Goal: Entertainment & Leisure: Consume media (video, audio)

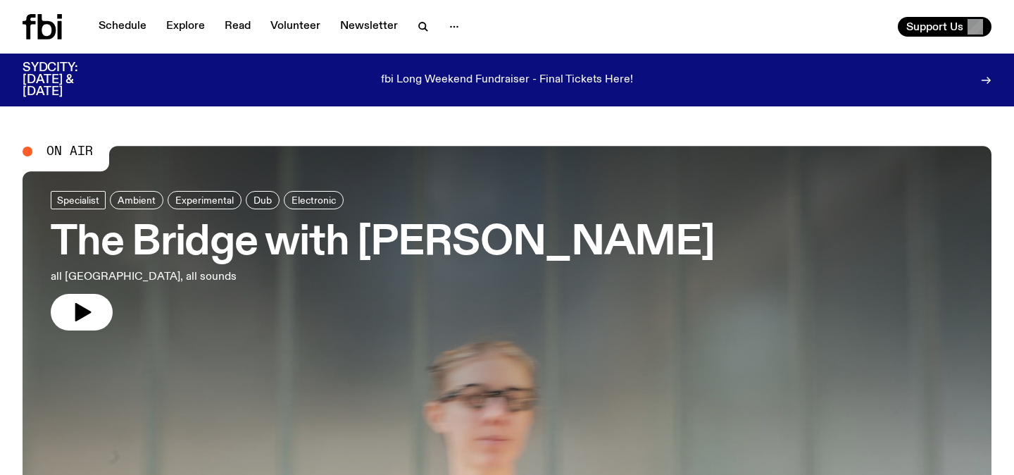
click at [91, 313] on icon "button" at bounding box center [81, 312] width 23 height 23
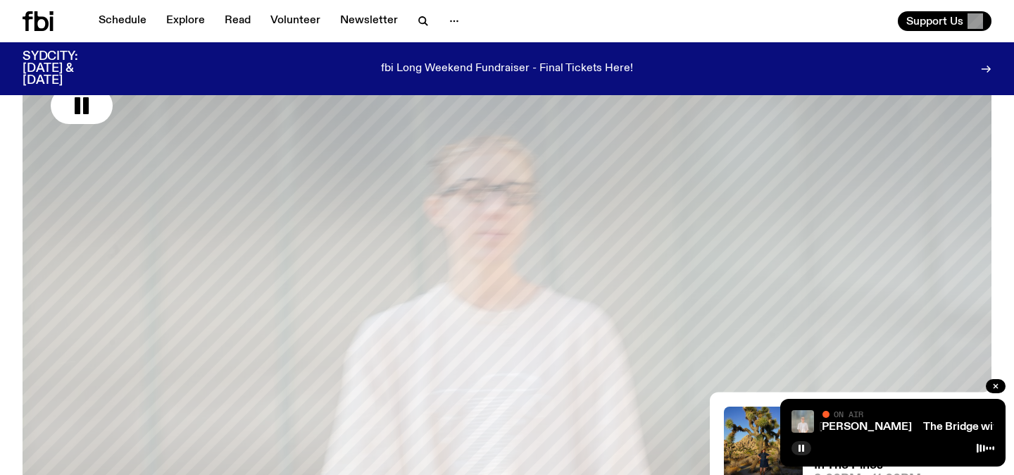
scroll to position [410, 0]
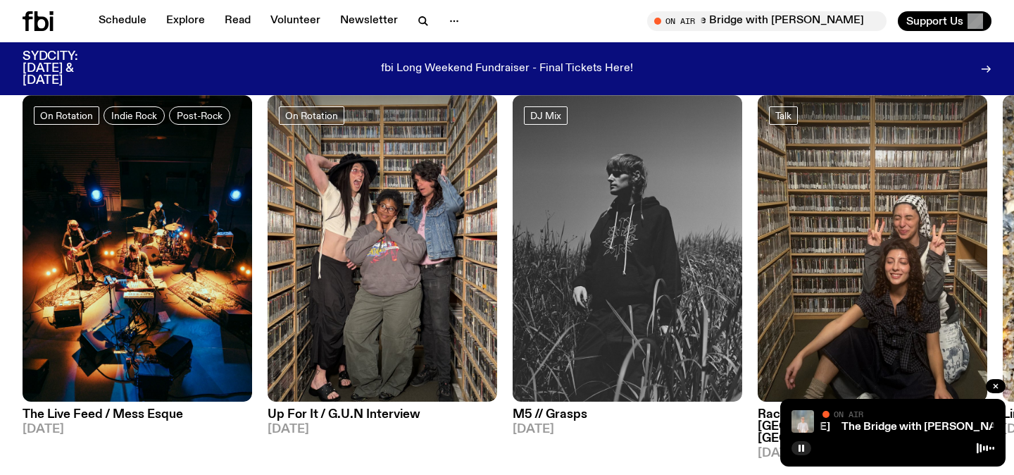
scroll to position [694, 0]
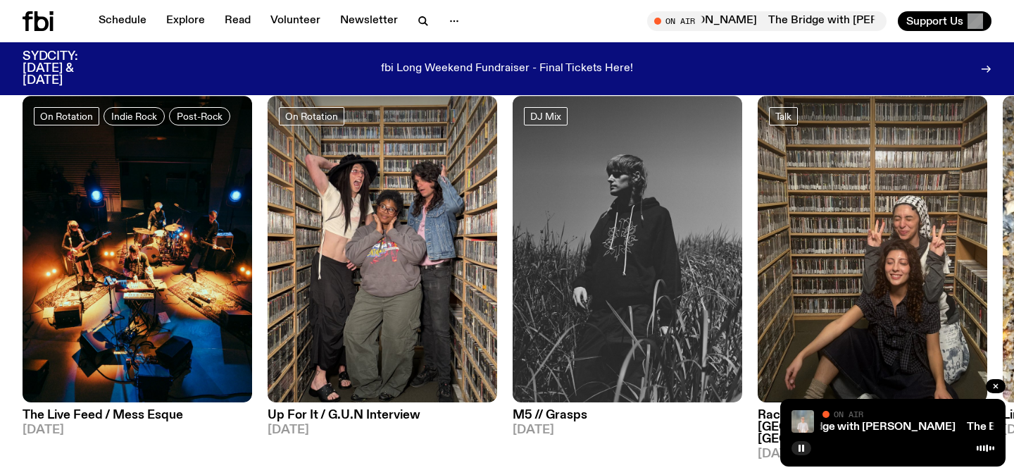
click at [556, 204] on img at bounding box center [628, 249] width 230 height 306
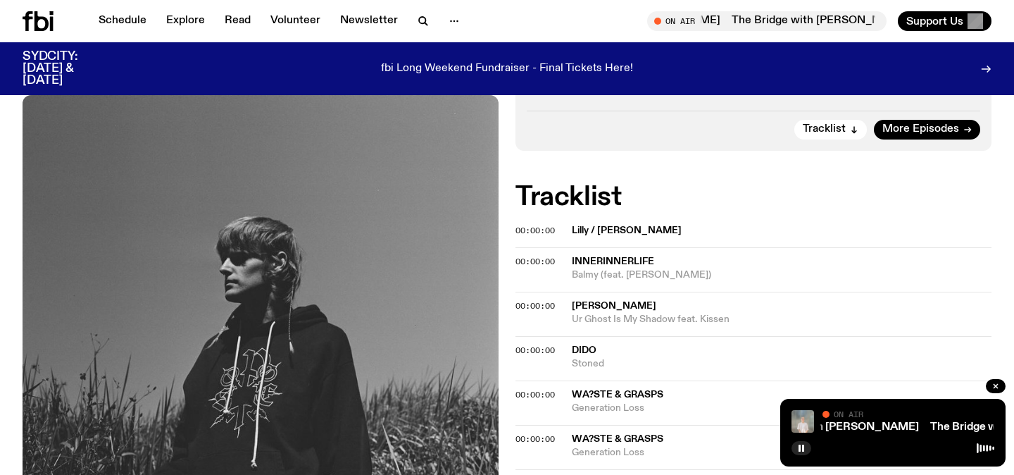
scroll to position [340, 0]
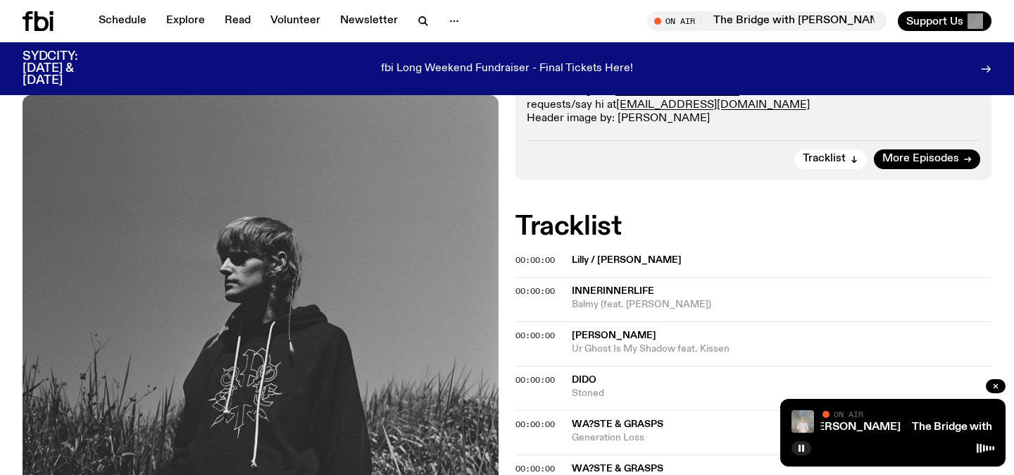
click at [944, 294] on span "innerinnerlife" at bounding box center [782, 291] width 420 height 13
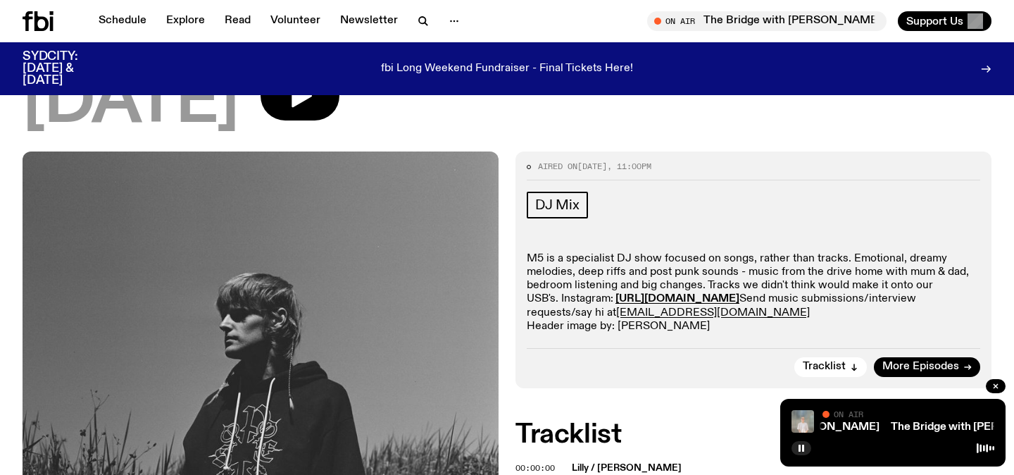
scroll to position [123, 0]
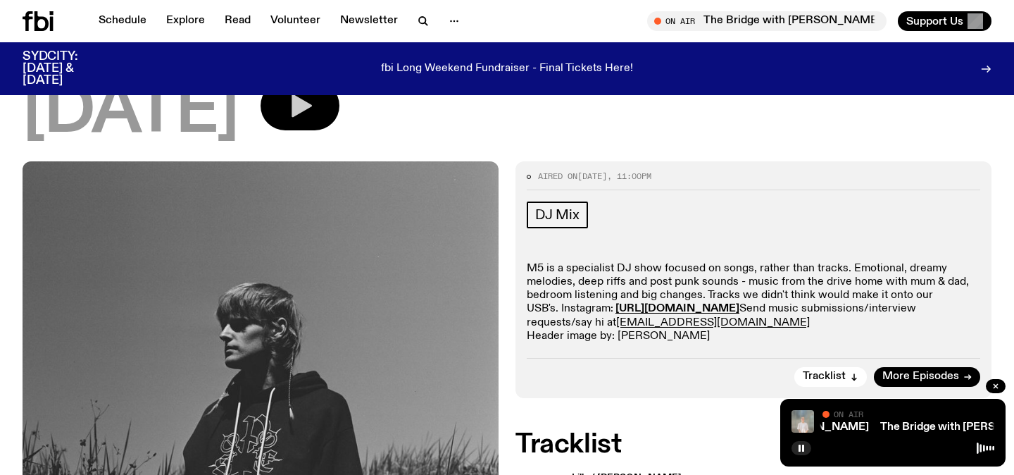
click at [319, 113] on button "button" at bounding box center [300, 105] width 79 height 49
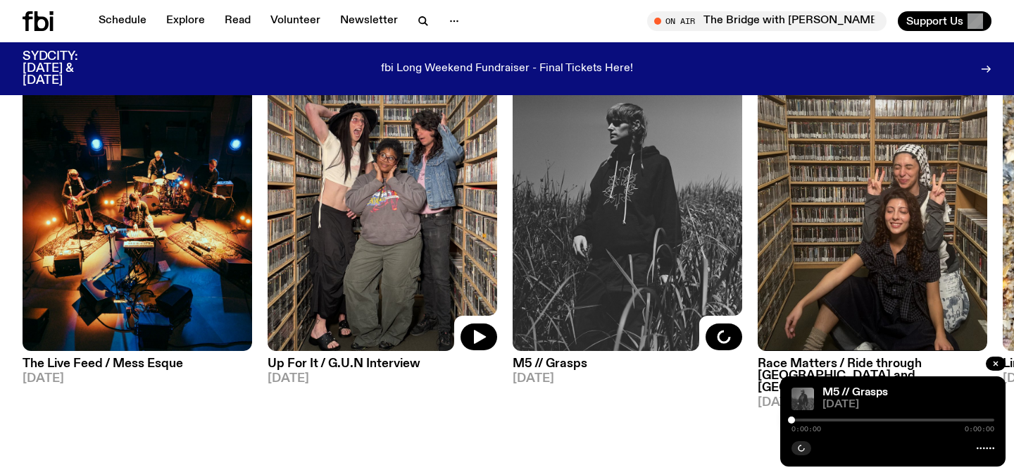
scroll to position [744, 0]
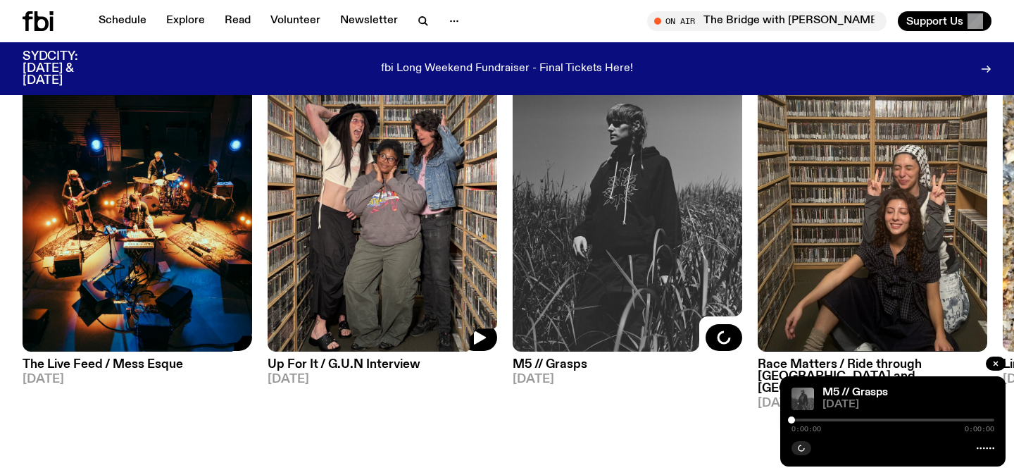
click at [108, 278] on img at bounding box center [138, 198] width 230 height 306
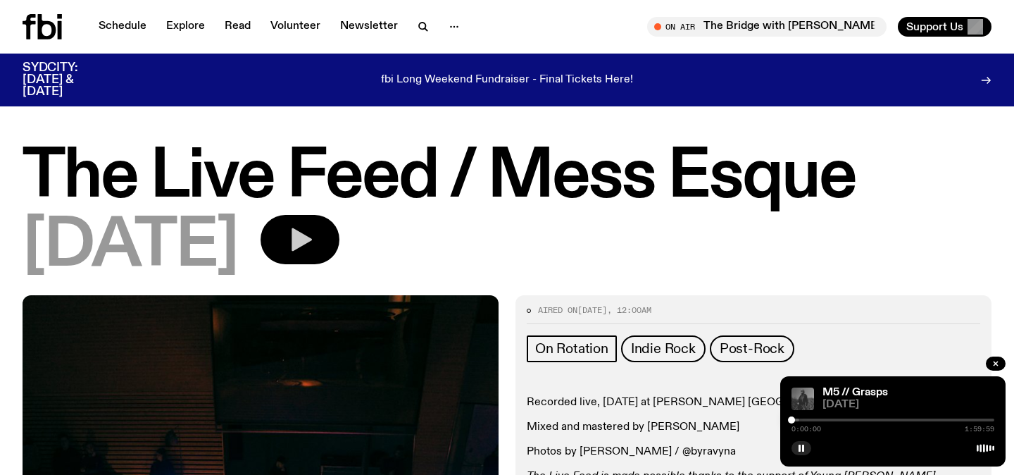
click at [339, 249] on button "button" at bounding box center [300, 239] width 79 height 49
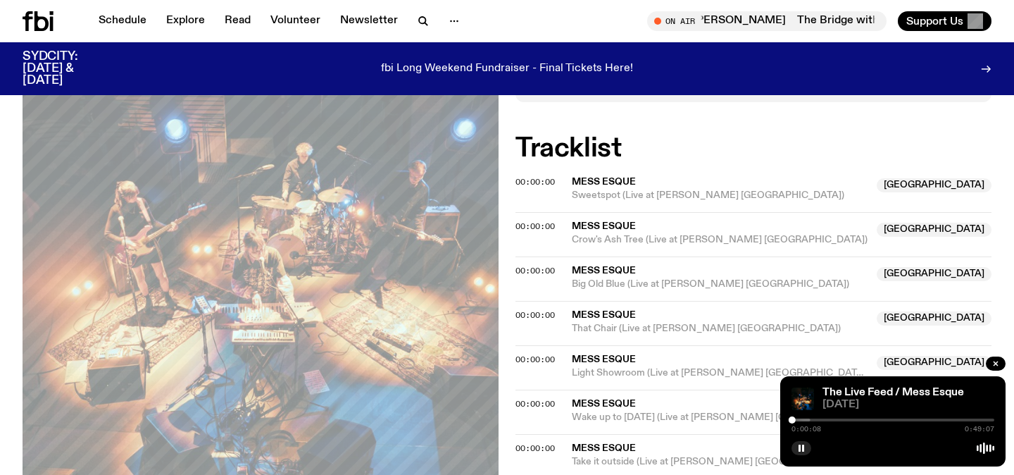
scroll to position [483, 0]
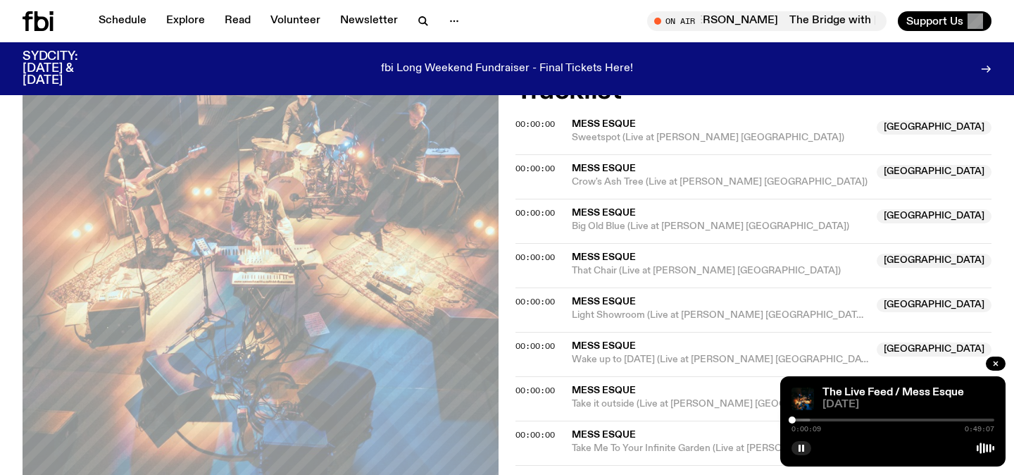
click at [798, 418] on div at bounding box center [709, 419] width 203 height 3
drag, startPoint x: 797, startPoint y: 419, endPoint x: 752, endPoint y: 419, distance: 45.1
click at [752, 419] on div "Schedule Explore Read Volunteer Newsletter About Us Contact Champions of emergi…" at bounding box center [507, 296] width 1014 height 1559
click at [803, 444] on rect "button" at bounding box center [803, 447] width 2 height 7
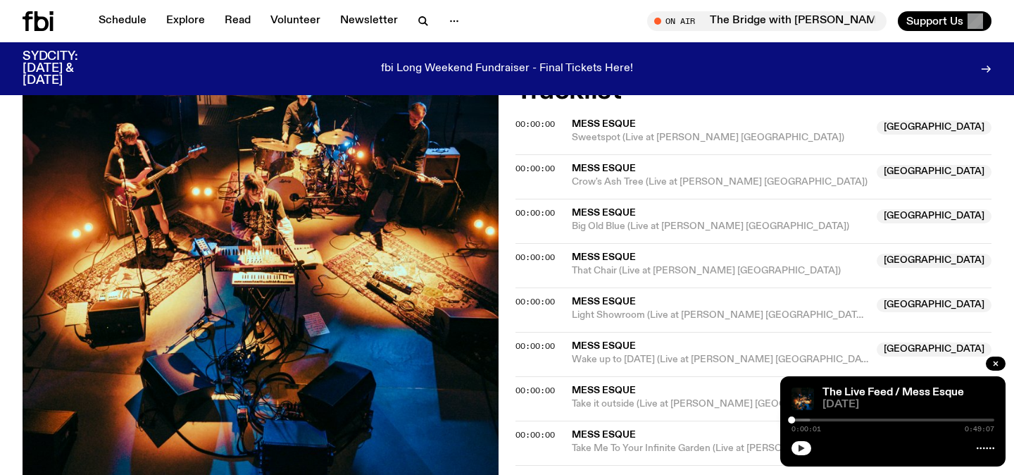
click at [799, 453] on button "button" at bounding box center [802, 448] width 20 height 14
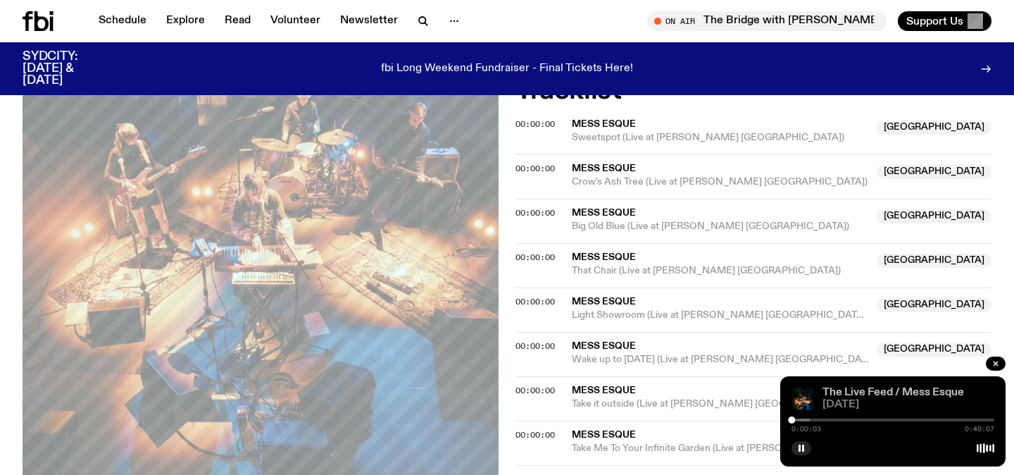
click at [923, 397] on link "The Live Feed / Mess Esque" at bounding box center [894, 392] width 142 height 11
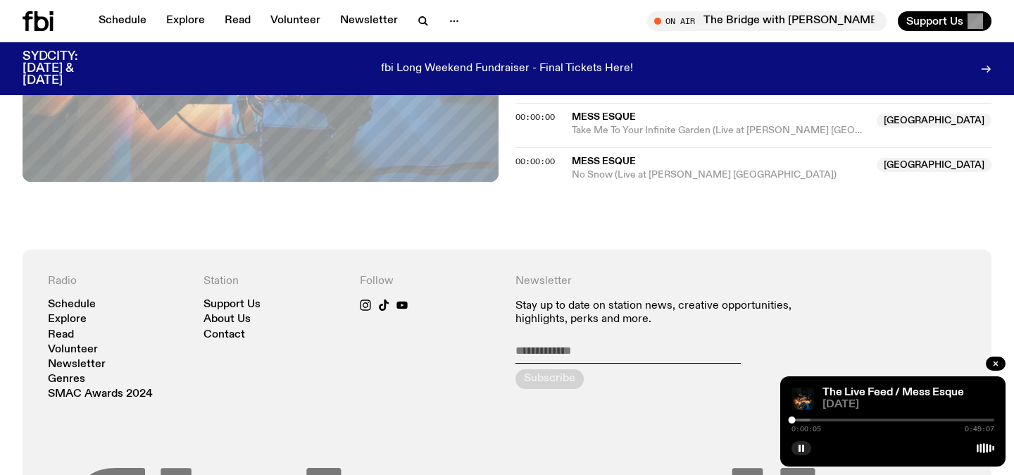
scroll to position [792, 0]
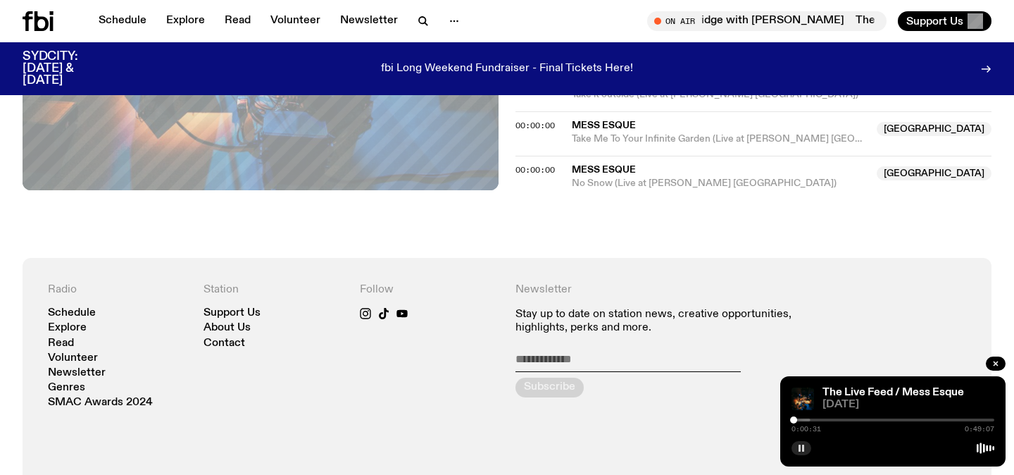
click at [802, 451] on rect "button" at bounding box center [803, 447] width 2 height 7
